Goal: Check status

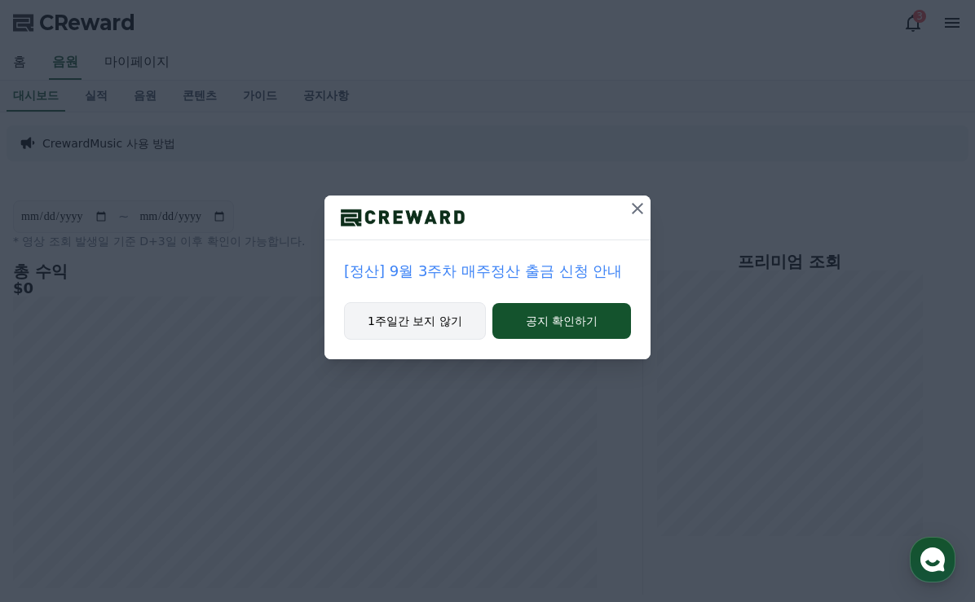
click at [418, 330] on button "1주일간 보지 않기" at bounding box center [415, 320] width 142 height 37
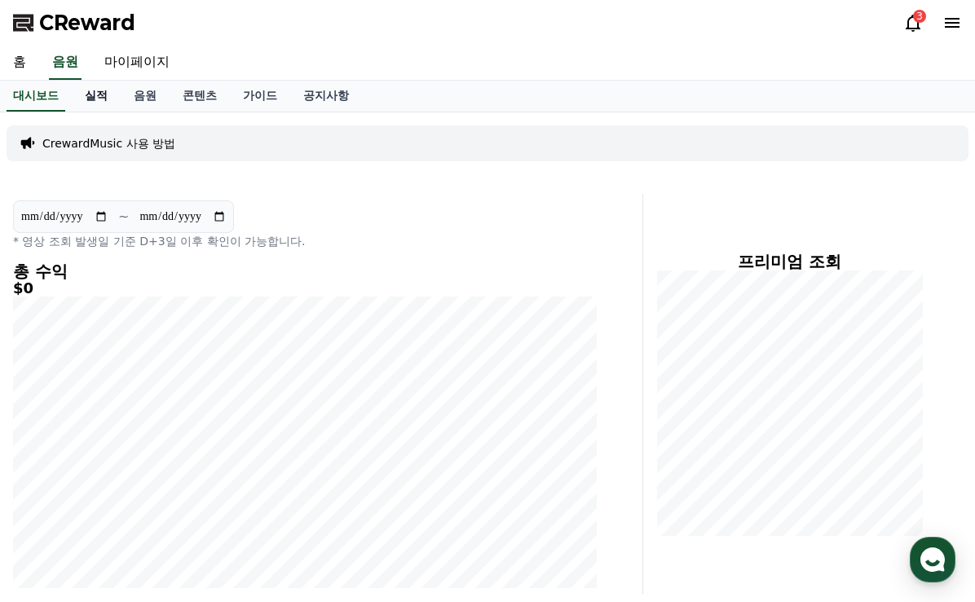
click at [110, 103] on link "실적" at bounding box center [96, 96] width 49 height 31
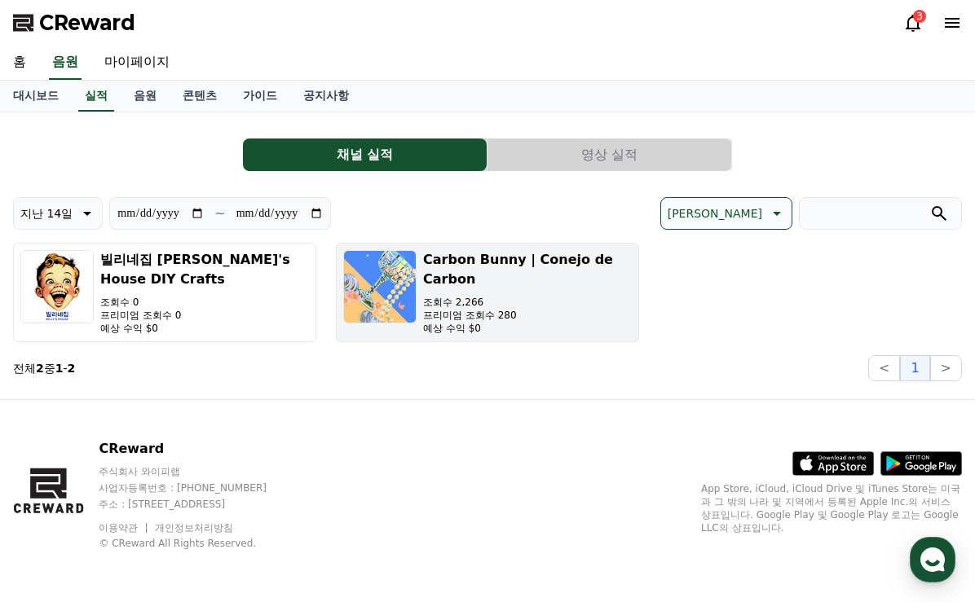
click at [488, 266] on h3 "Carbon Bunny | Conejo de Carbon" at bounding box center [527, 269] width 209 height 39
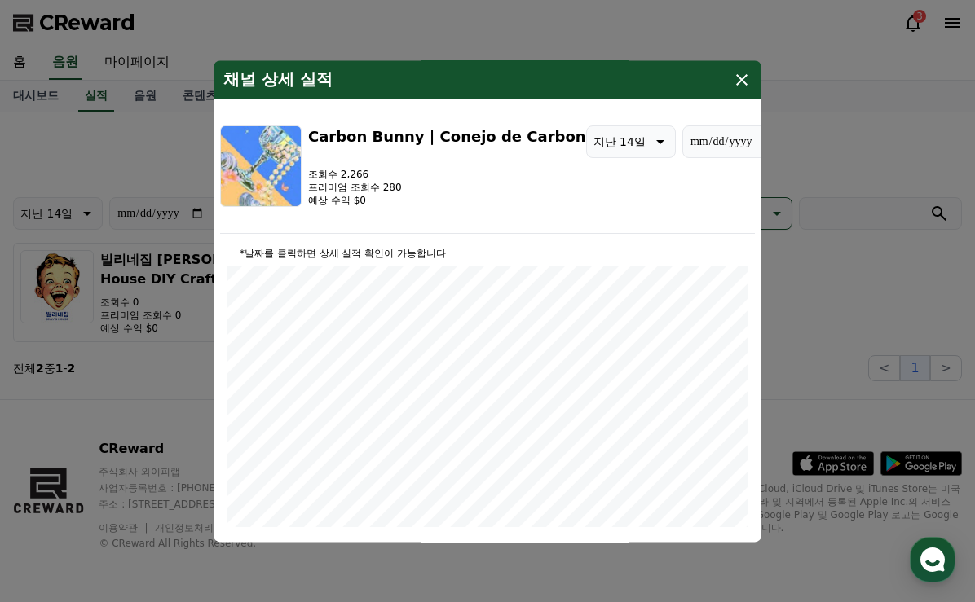
type input "**********"
click at [746, 65] on div "채널 상세 실적" at bounding box center [488, 79] width 548 height 39
click at [746, 79] on icon "modal" at bounding box center [742, 80] width 20 height 20
